Goal: Information Seeking & Learning: Check status

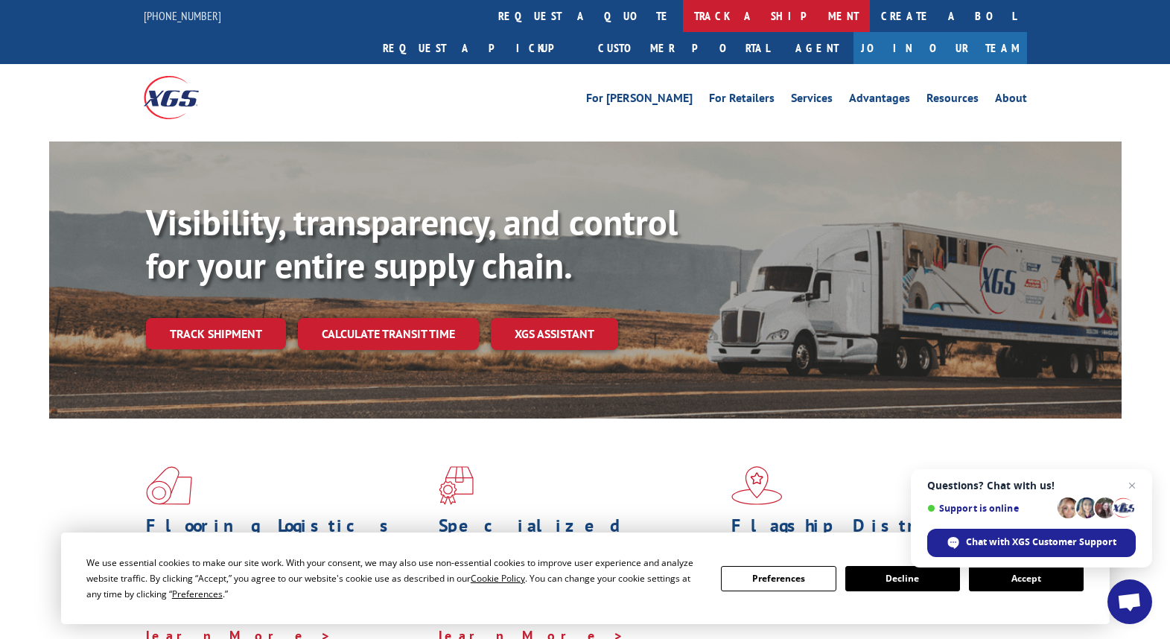
click at [683, 10] on link "track a shipment" at bounding box center [776, 16] width 187 height 32
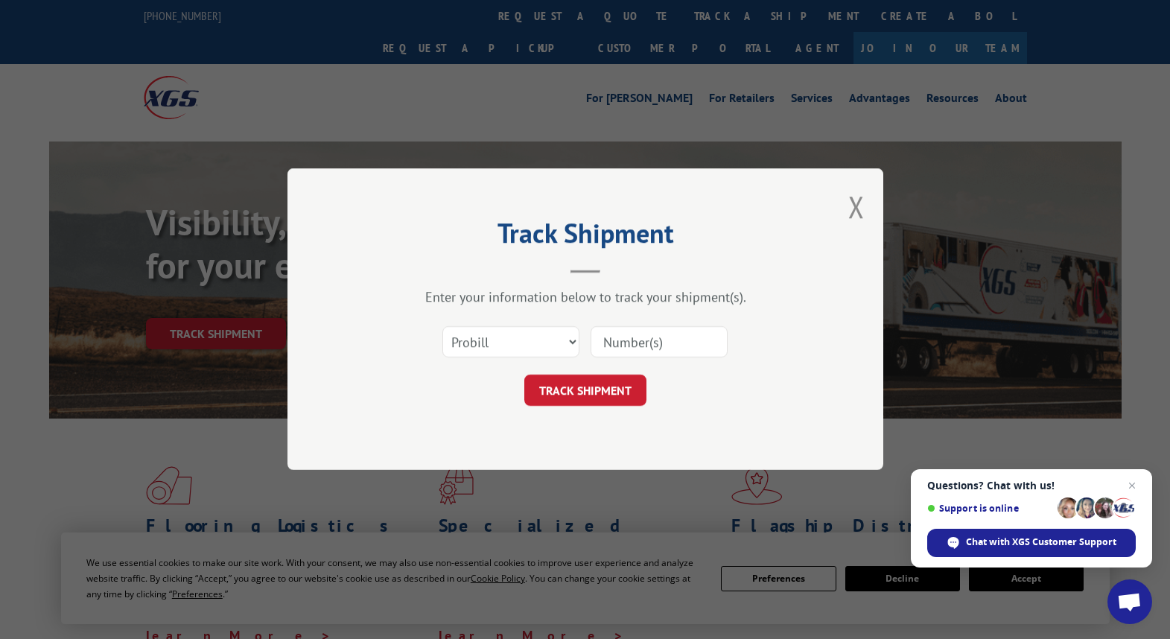
click at [637, 335] on input at bounding box center [659, 342] width 137 height 31
paste input "Q25074033"
type input "Q25074033"
click at [579, 394] on button "TRACK SHIPMENT" at bounding box center [585, 390] width 122 height 31
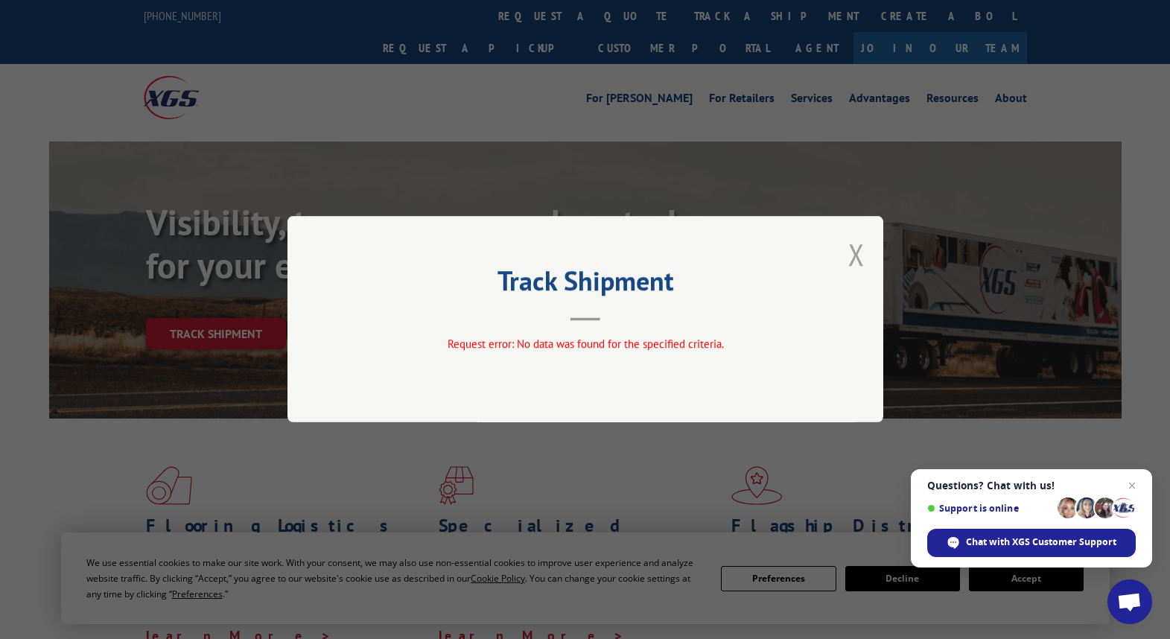
click at [858, 252] on button "Close modal" at bounding box center [856, 254] width 16 height 39
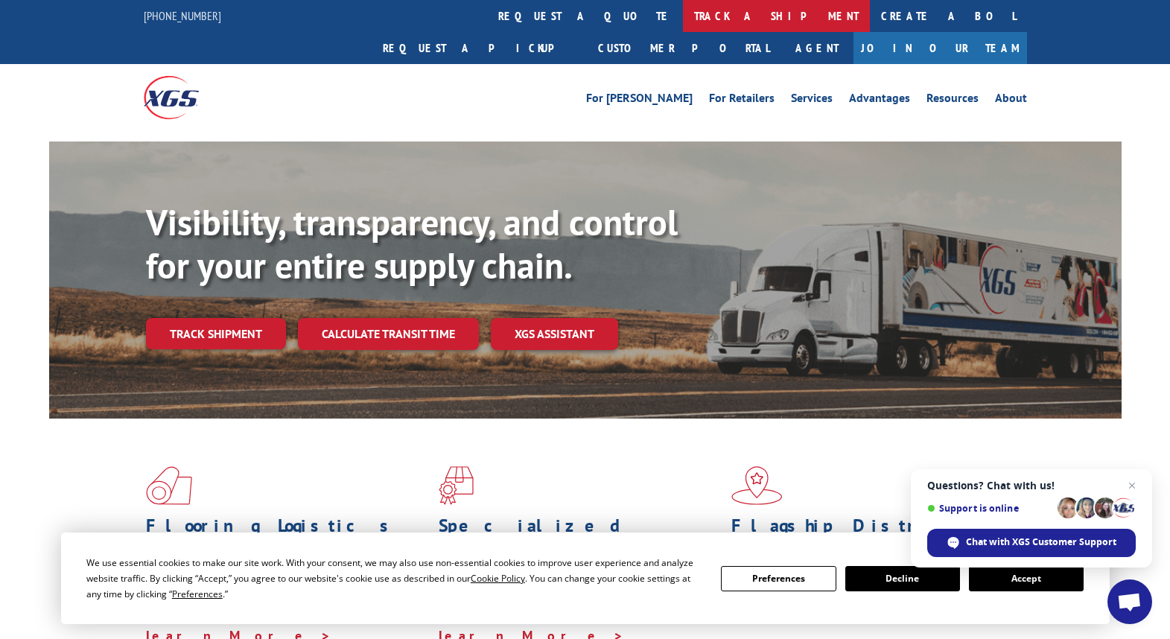
click at [683, 13] on link "track a shipment" at bounding box center [776, 16] width 187 height 32
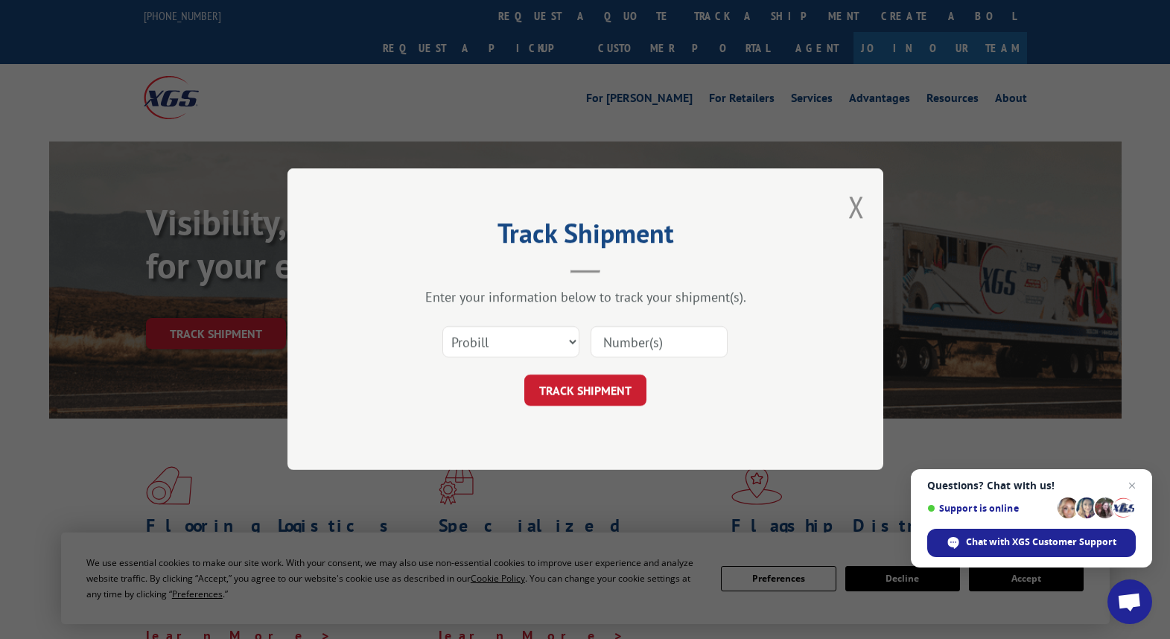
click at [623, 340] on input at bounding box center [659, 342] width 137 height 31
paste input "17346111"
type input "17346111"
click at [576, 388] on button "TRACK SHIPMENT" at bounding box center [585, 390] width 122 height 31
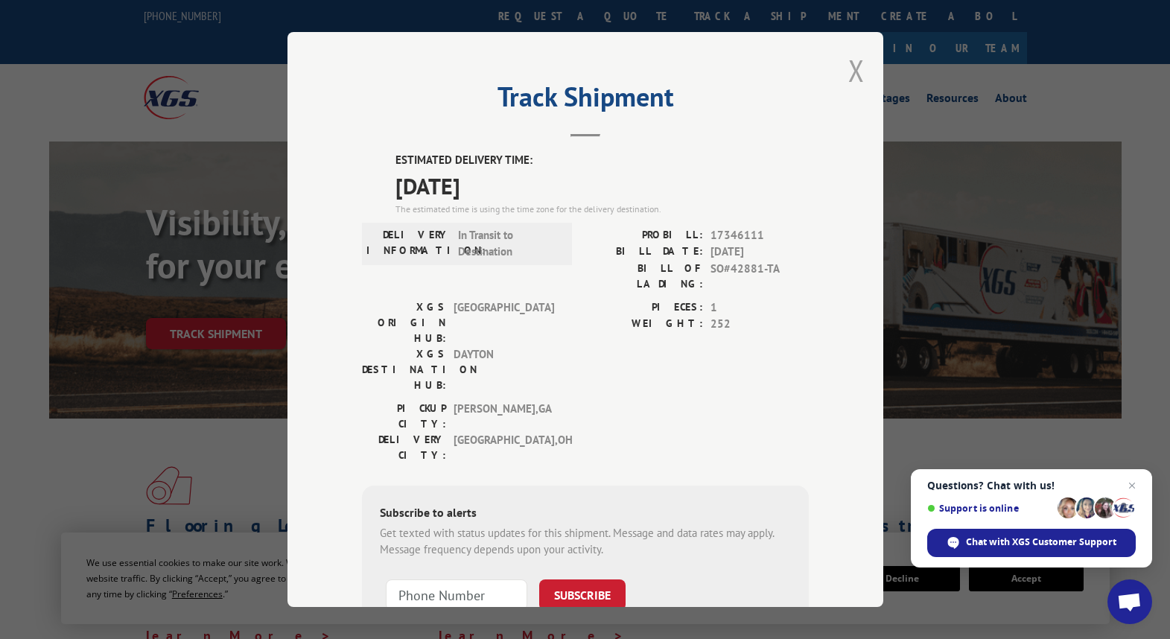
click at [853, 71] on button "Close modal" at bounding box center [856, 70] width 16 height 39
